Goal: Subscribe to service/newsletter

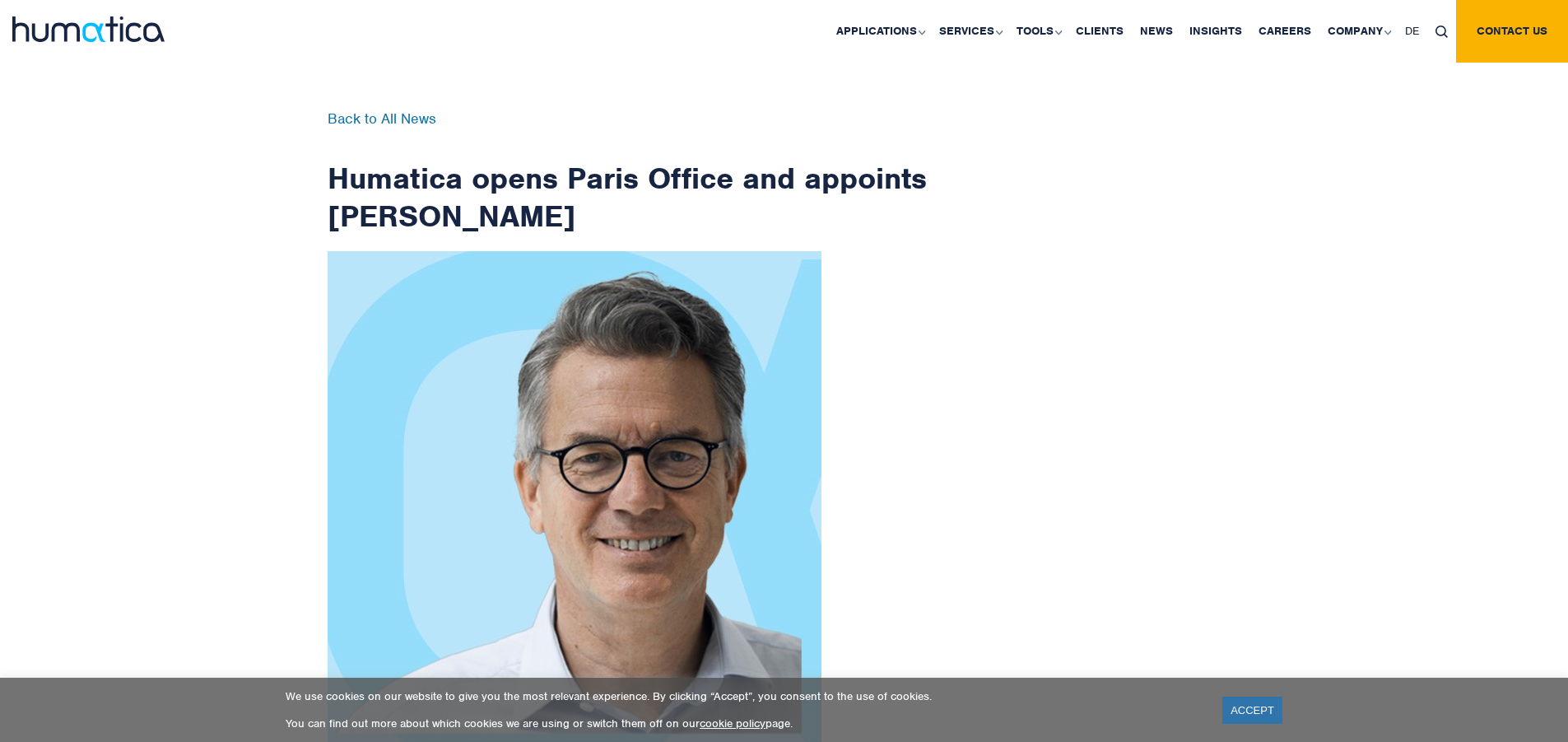
scroll to position [2626, 0]
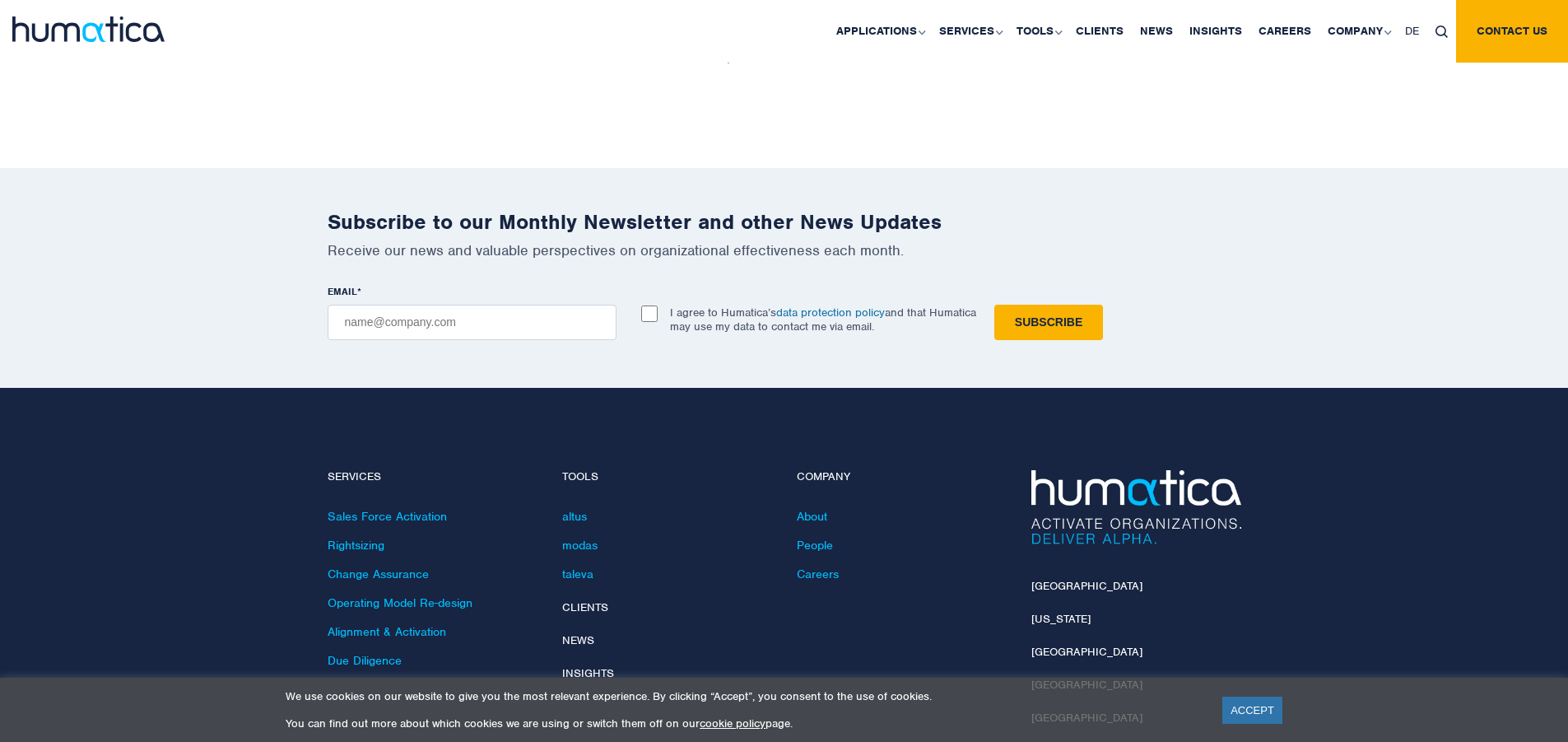
checkbox input "true"
type input "[EMAIL_ADDRESS][DOMAIN_NAME]"
click at [994, 305] on input "Subscribe" at bounding box center [1048, 322] width 109 height 35
